Goal: Complete application form

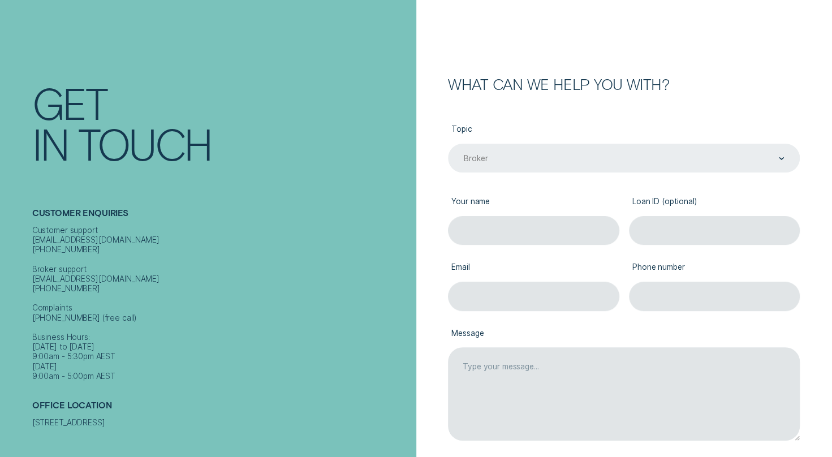
scroll to position [109, 0]
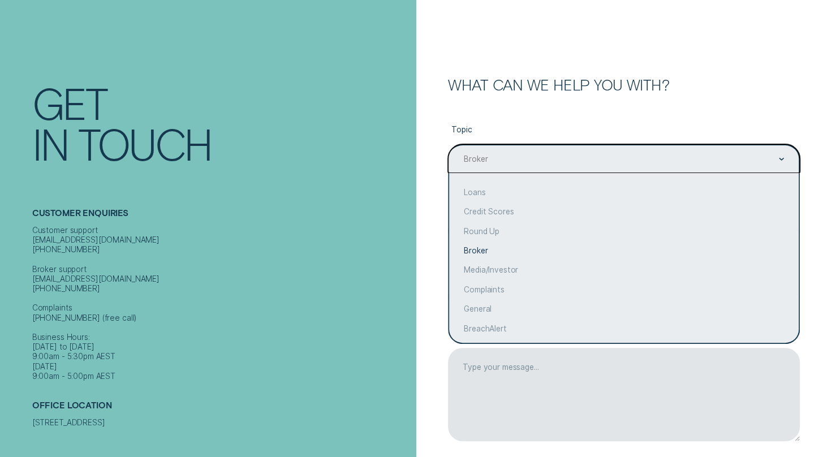
click at [581, 111] on div "Topic option Broker selected, 5 of 10. 10 results available. Use Up and Down to…" at bounding box center [624, 286] width 352 height 389
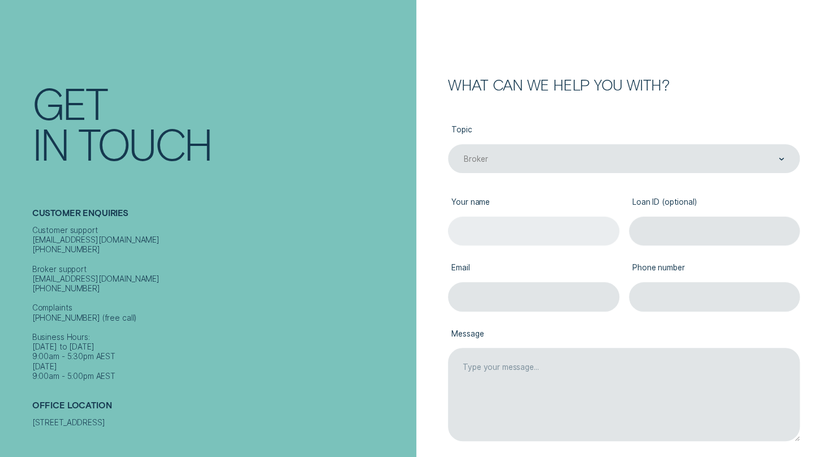
click at [545, 227] on input "Your name" at bounding box center [533, 231] width 171 height 29
type input "[PERSON_NAME]"
click at [491, 295] on input "Email" at bounding box center [533, 296] width 171 height 29
type input "[PERSON_NAME][EMAIL_ADDRESS][DOMAIN_NAME]"
type input "0475616153"
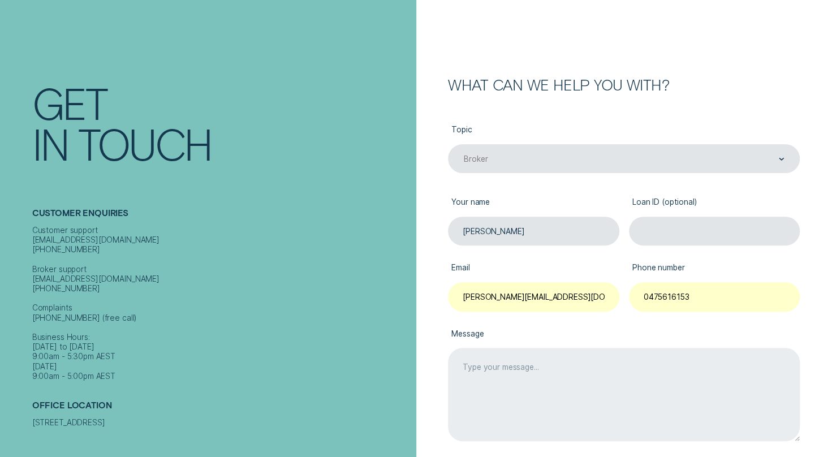
click at [528, 387] on textarea "Message" at bounding box center [624, 394] width 352 height 93
click at [768, 367] on textarea "Hi I used to be accredited while at THL Finance need to change to Miliardo Weal…" at bounding box center [624, 394] width 352 height 93
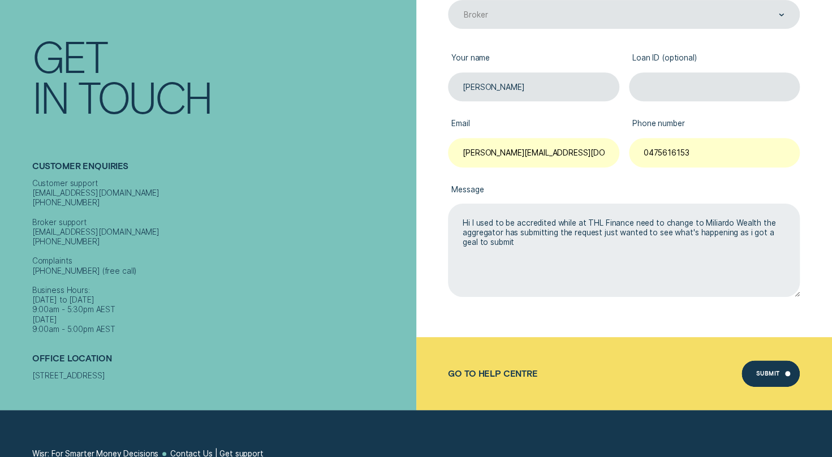
scroll to position [253, 0]
type textarea "Hi I used to be accredited while at THL Finance need to change to Miliardo Weal…"
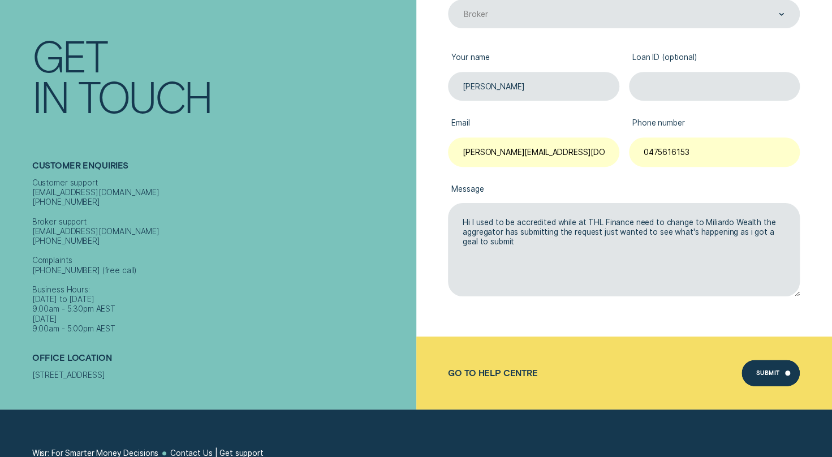
click at [773, 371] on div "Submit" at bounding box center [767, 373] width 23 height 5
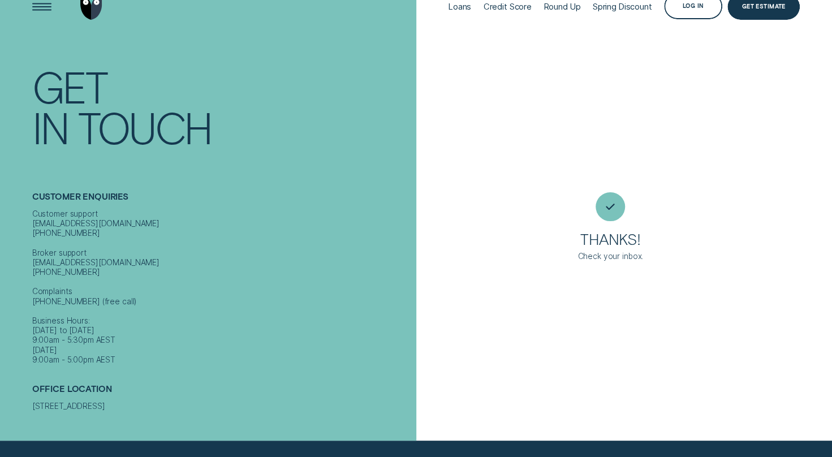
scroll to position [25, 0]
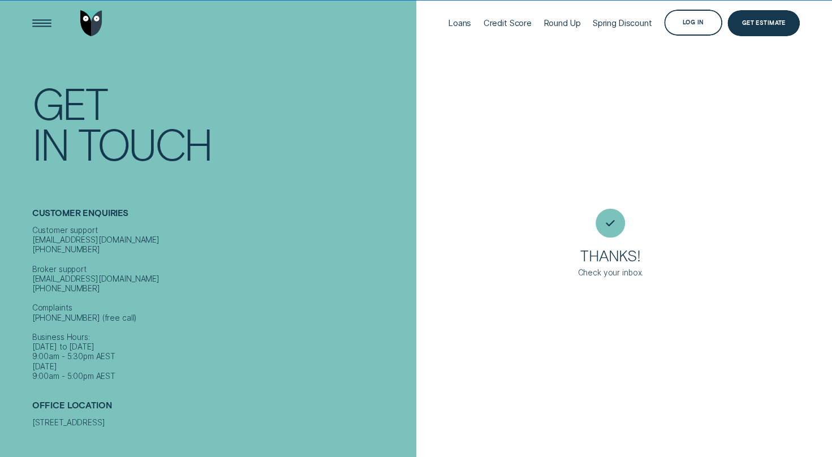
click at [550, 413] on div "Thanks! Check your inbox." at bounding box center [624, 228] width 416 height 457
click at [516, 22] on div "Credit Score" at bounding box center [507, 23] width 48 height 10
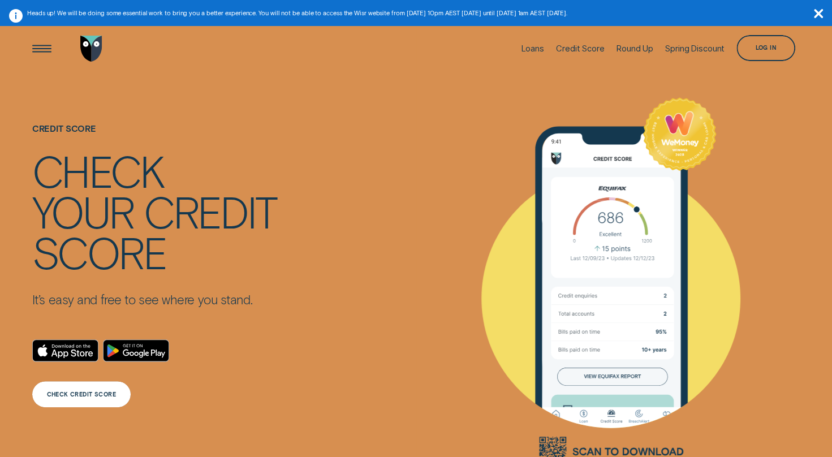
click at [86, 395] on div "CHECK CREDIT SCORE" at bounding box center [81, 394] width 69 height 5
